Goal: Information Seeking & Learning: Learn about a topic

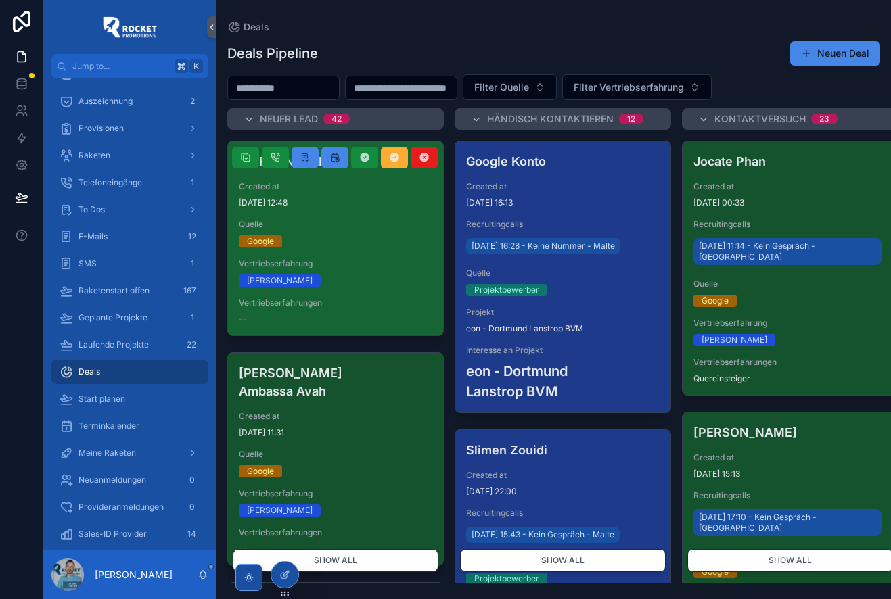
click at [331, 212] on div "[PERSON_NAME] Created at [DATE] 12:48 Quelle Google Vertriebserfahrung Ja Vertr…" at bounding box center [335, 238] width 215 height 194
